Goal: Communication & Community: Share content

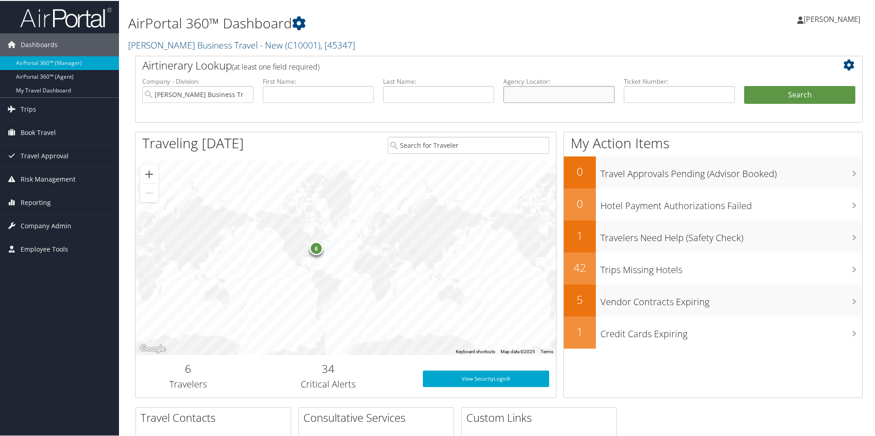
click at [506, 92] on input "text" at bounding box center [558, 93] width 111 height 17
paste input "D4LDPJ"
type input "D4LDPJ"
click at [769, 91] on button "Search" at bounding box center [799, 94] width 111 height 18
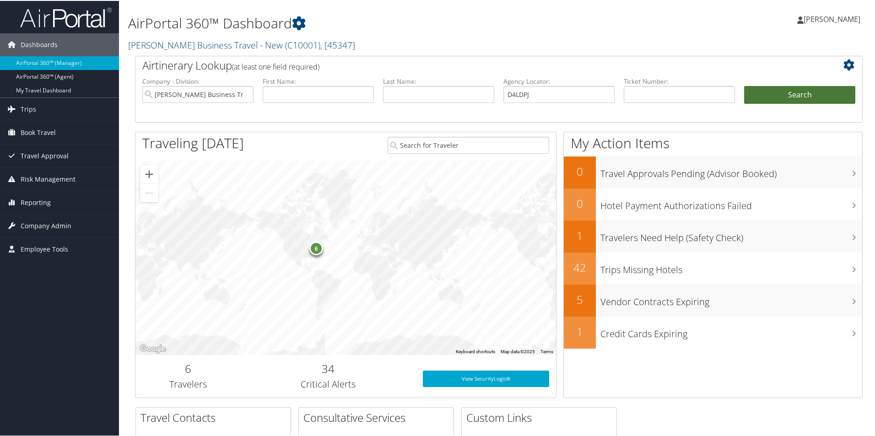
click at [769, 91] on button "Search" at bounding box center [799, 94] width 111 height 18
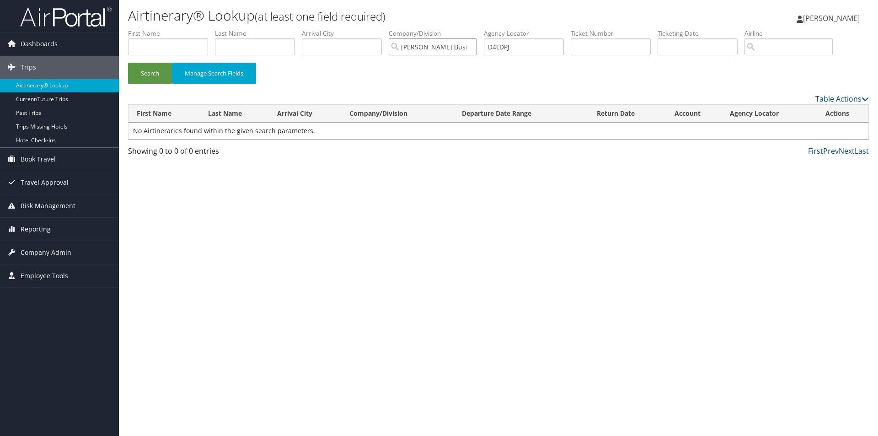
click at [426, 40] on input "Christopherson Business Travel - New" at bounding box center [433, 46] width 88 height 17
click at [151, 68] on button "Search" at bounding box center [150, 74] width 44 height 22
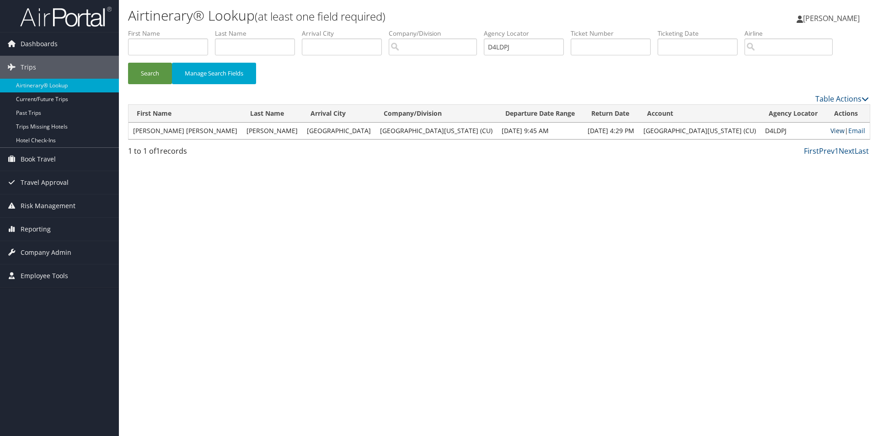
click at [831, 129] on link "View" at bounding box center [838, 130] width 14 height 9
drag, startPoint x: 523, startPoint y: 48, endPoint x: 475, endPoint y: 49, distance: 48.1
click at [475, 29] on ul "First Name Last Name Departure City Arrival City Company/Division Airport/City …" at bounding box center [498, 29] width 741 height 0
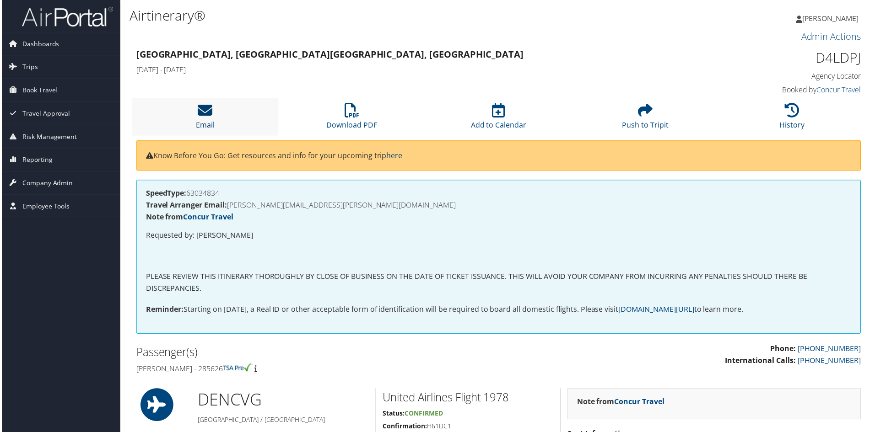
click at [199, 116] on icon at bounding box center [204, 110] width 15 height 15
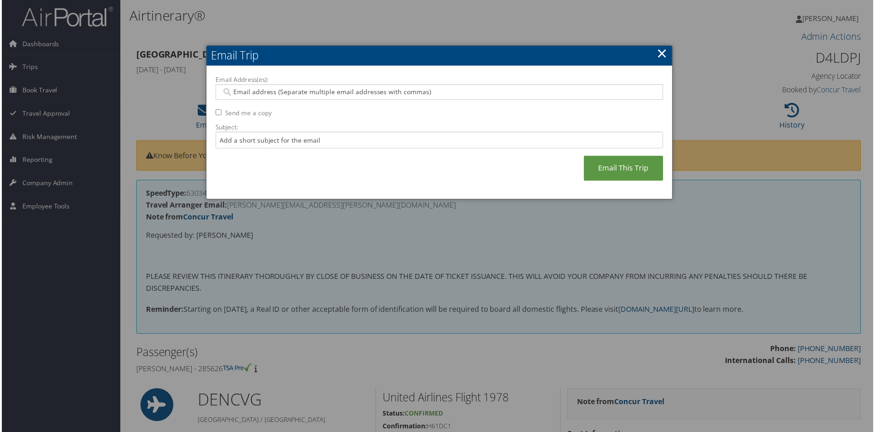
click at [234, 94] on input "Email Address(es):" at bounding box center [439, 92] width 437 height 9
paste input "[PERSON_NAME][EMAIL_ADDRESS][PERSON_NAME][DOMAIN_NAME]"
type input "[PERSON_NAME][EMAIL_ADDRESS][PERSON_NAME][DOMAIN_NAME]"
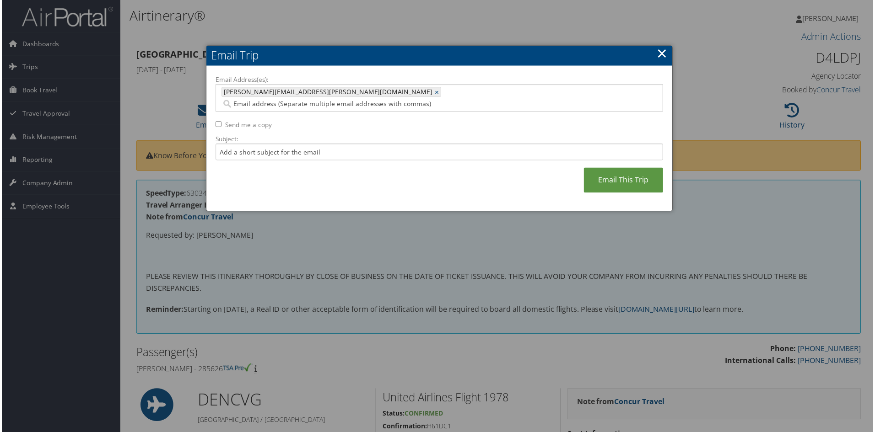
click at [345, 100] on input "Email Address(es):" at bounding box center [383, 104] width 325 height 9
paste input "[PERSON_NAME][EMAIL_ADDRESS][PERSON_NAME][DOMAIN_NAME]"
type input "[PERSON_NAME][EMAIL_ADDRESS][PERSON_NAME][DOMAIN_NAME]"
type input "[PERSON_NAME][EMAIL_ADDRESS][PERSON_NAME][DOMAIN_NAME], [PERSON_NAME][DOMAIN_NA…"
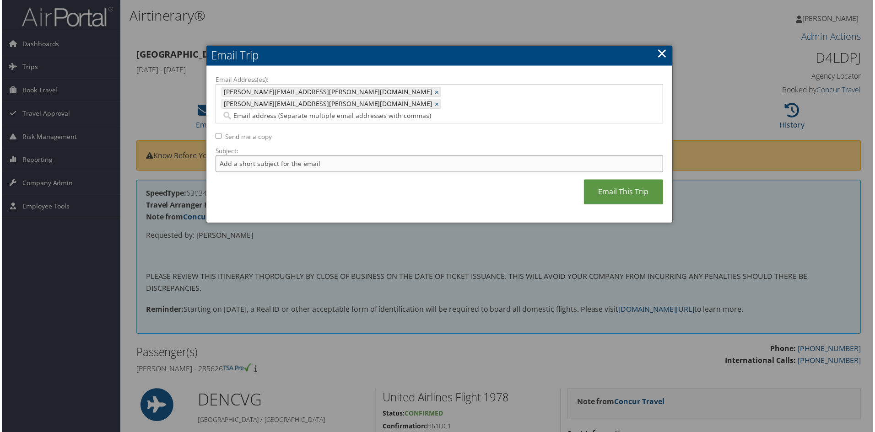
click at [230, 156] on input "Subject:" at bounding box center [439, 164] width 449 height 17
type input "changed flights from [GEOGRAPHIC_DATA] to [GEOGRAPHIC_DATA] [DATE] 3:31 p.m."
click at [630, 180] on link "Email This Trip" at bounding box center [624, 192] width 80 height 25
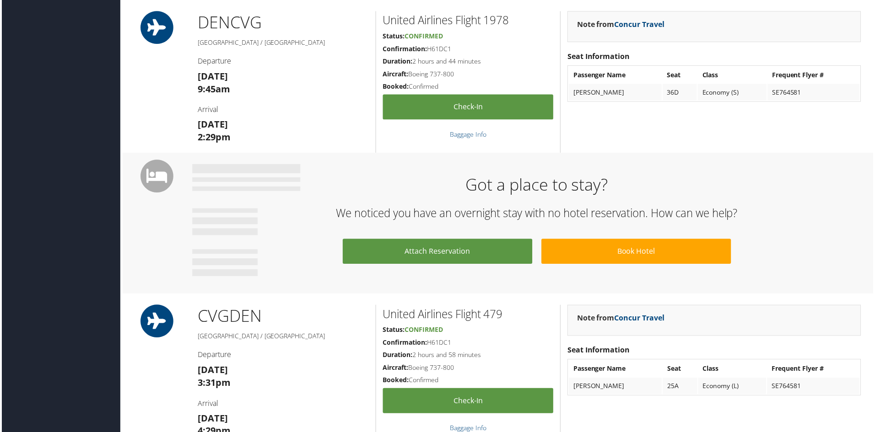
scroll to position [366, 0]
